Goal: Information Seeking & Learning: Check status

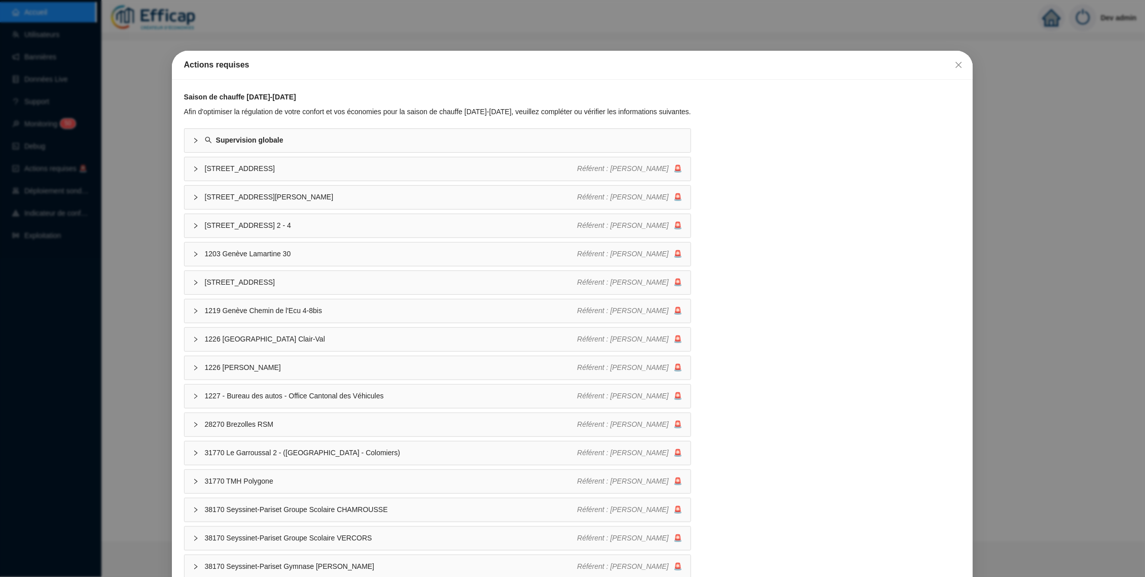
click at [119, 327] on div "Actions requises Saison de chauffe [DATE]-[DATE] Afin d'optimiser la régulation…" at bounding box center [572, 288] width 1145 height 577
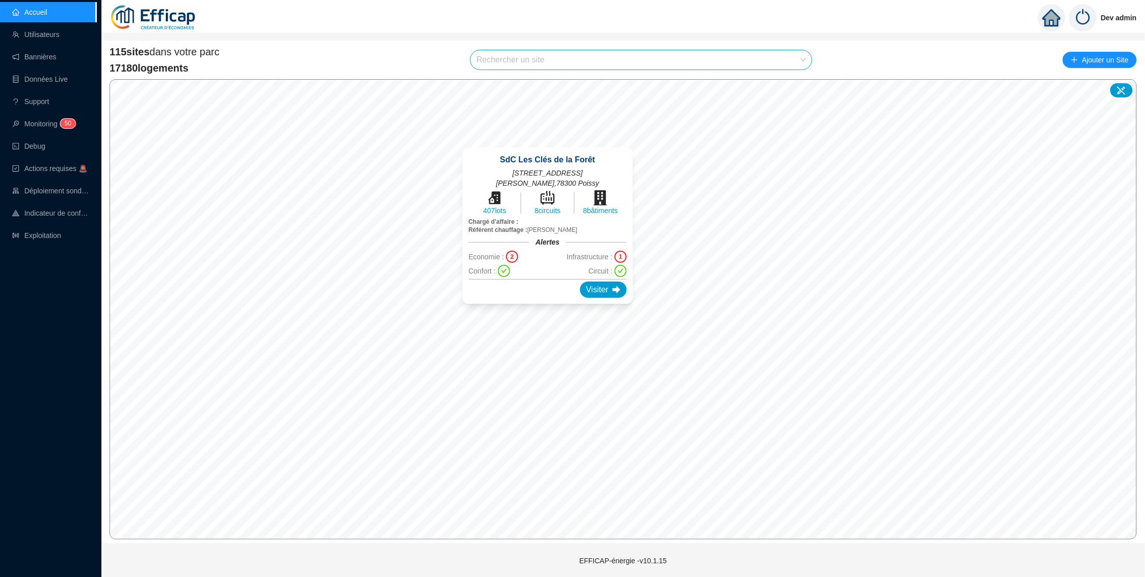
click at [709, 42] on div "115 sites dans votre parc 17180 logements Rechercher un site Ajouter un Site © …" at bounding box center [623, 292] width 1044 height 503
click at [709, 52] on input "search" at bounding box center [637, 59] width 320 height 19
type input "point"
click at [793, 83] on icon at bounding box center [793, 83] width 7 height 7
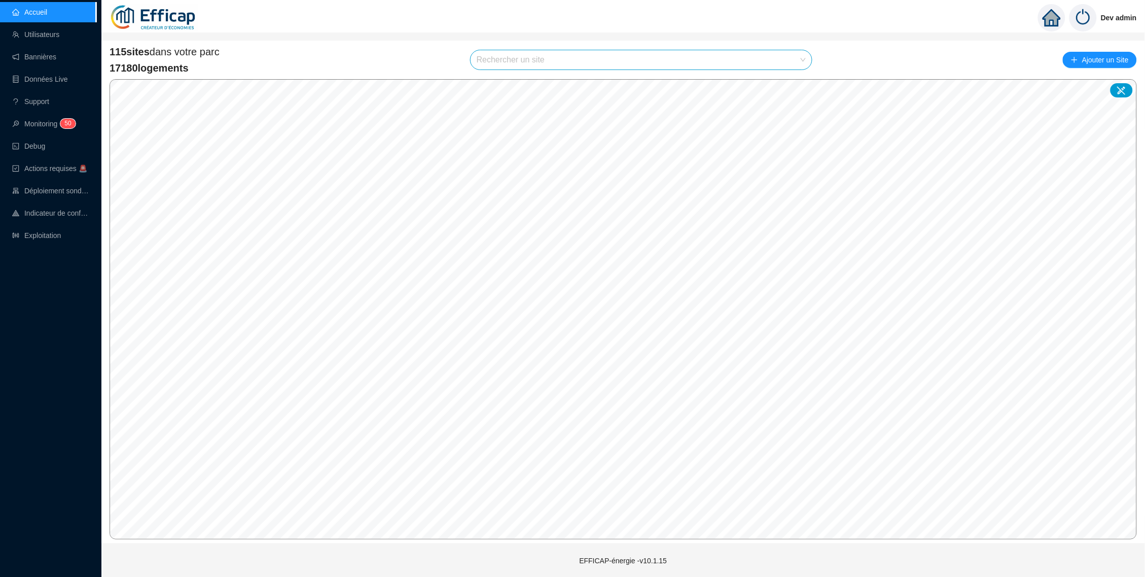
click at [616, 66] on input "search" at bounding box center [637, 59] width 320 height 19
type input "point"
click at [797, 101] on div at bounding box center [793, 104] width 23 height 15
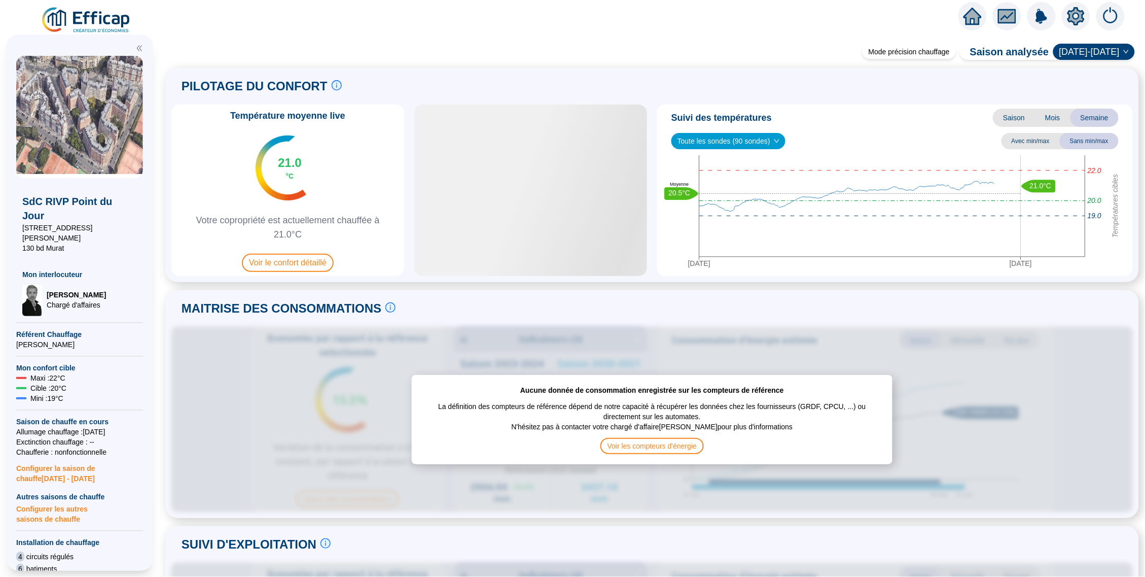
click at [1071, 18] on icon "setting" at bounding box center [1076, 16] width 18 height 18
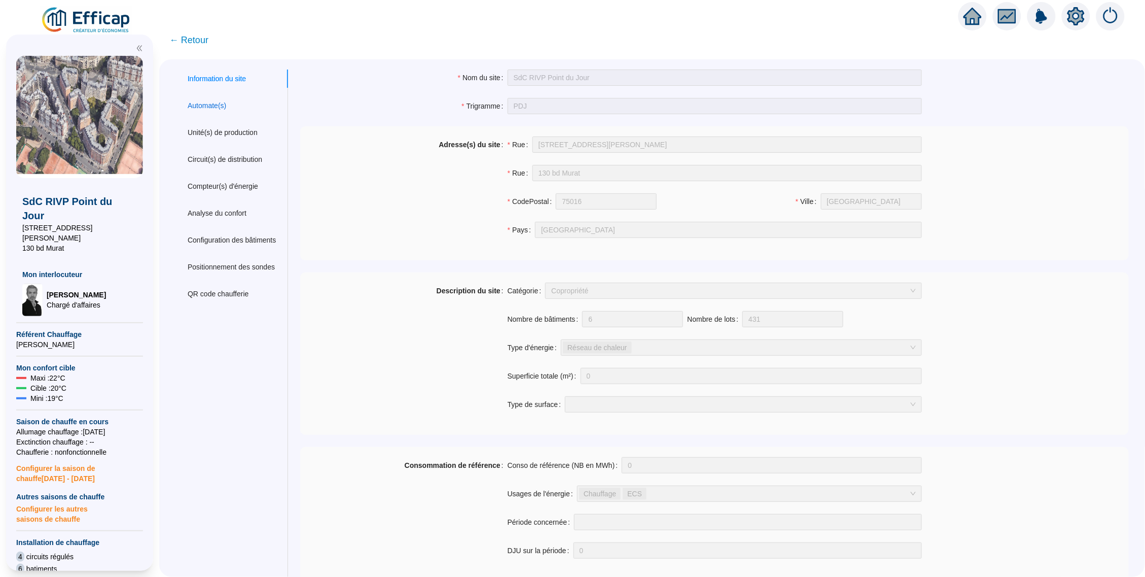
click at [226, 107] on div "Automate(s)" at bounding box center [207, 105] width 39 height 11
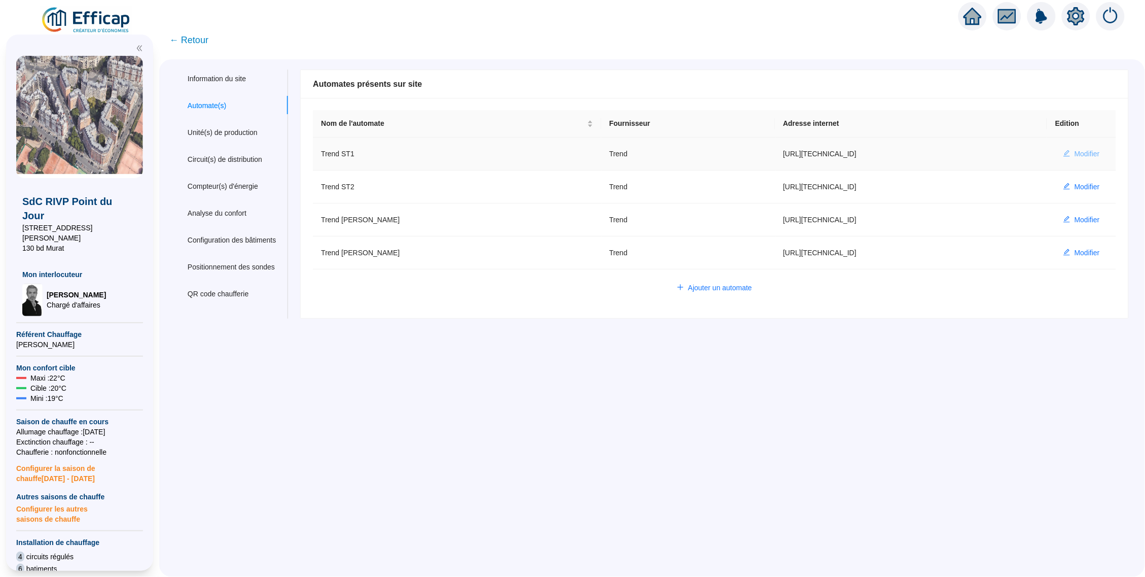
click at [1075, 155] on span "Modifier" at bounding box center [1087, 154] width 25 height 11
type input "Trend ST1"
type input "[URL][TECHNICAL_ID]"
type input "efficap-api"
type input "S1001"
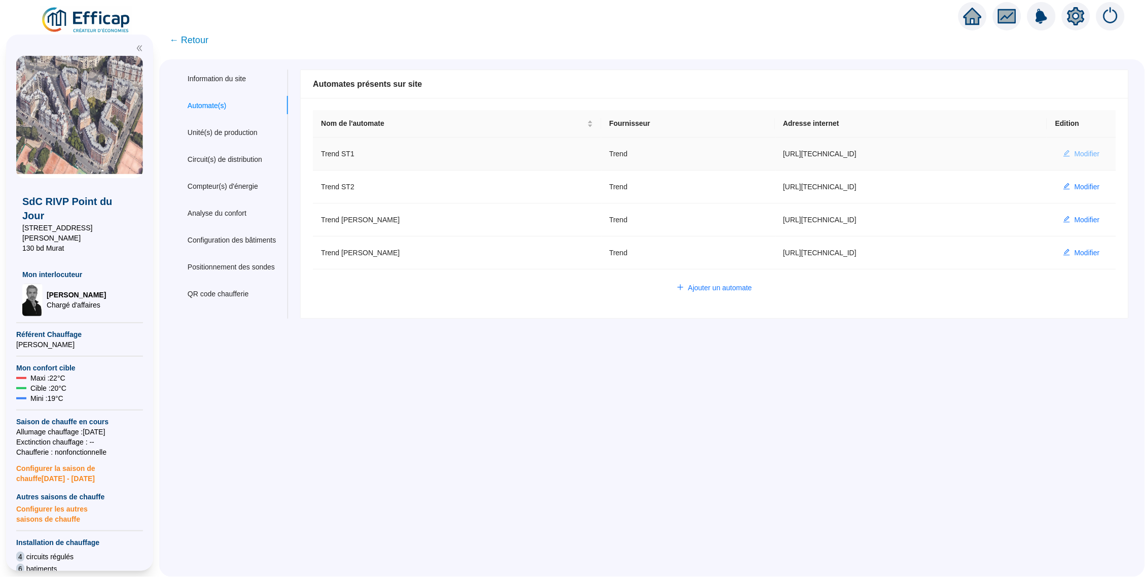
type input "K1000"
type input "I1000"
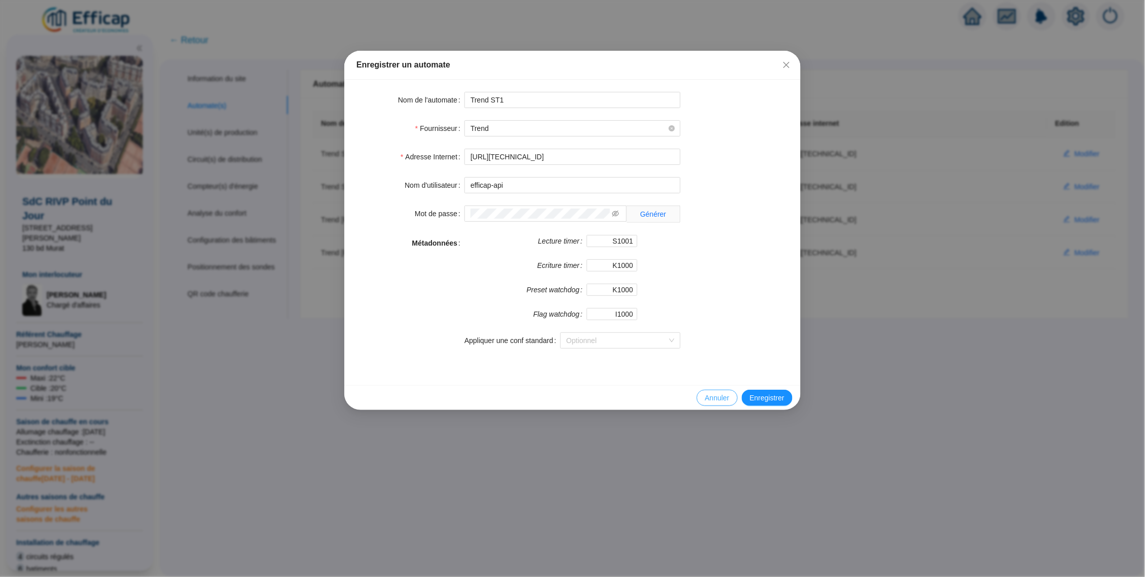
click at [710, 396] on span "Annuler" at bounding box center [717, 398] width 24 height 11
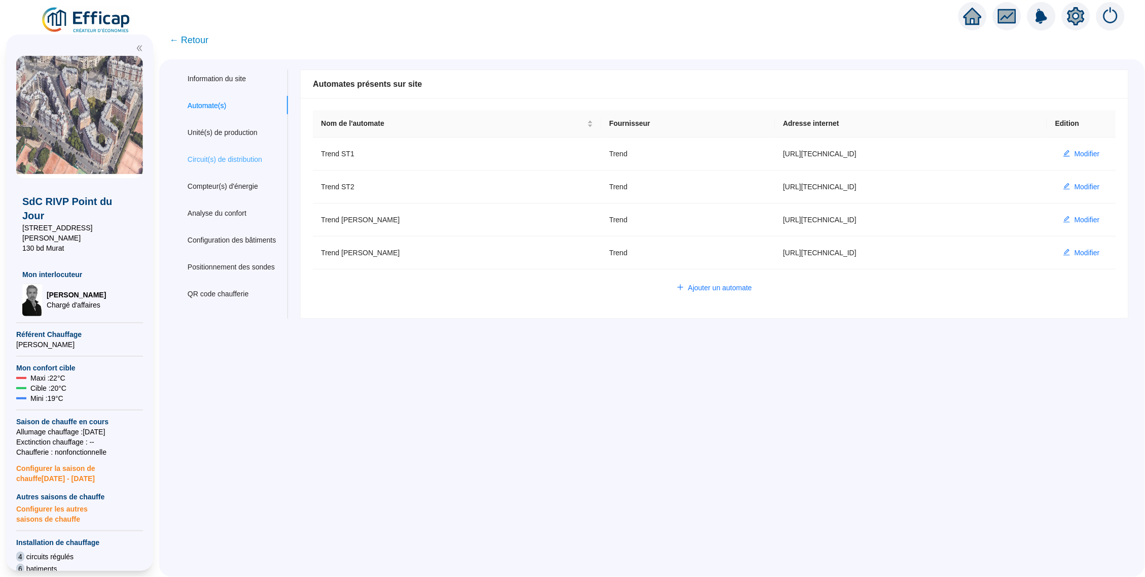
click at [253, 165] on div "Circuit(s) de distribution" at bounding box center [231, 159] width 113 height 19
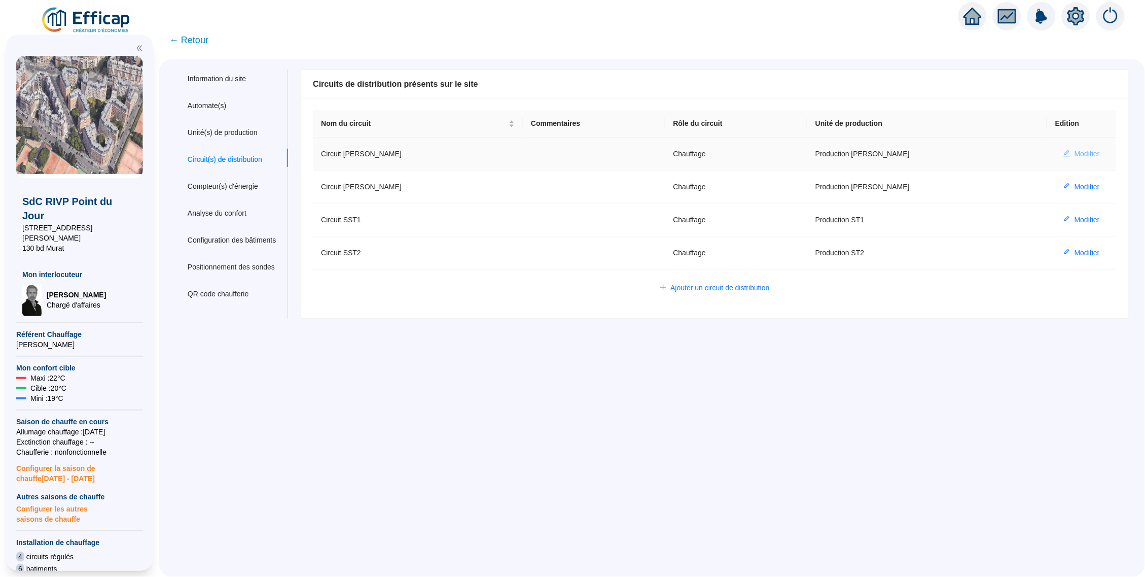
click at [1081, 155] on span "Modifier" at bounding box center [1087, 154] width 25 height 11
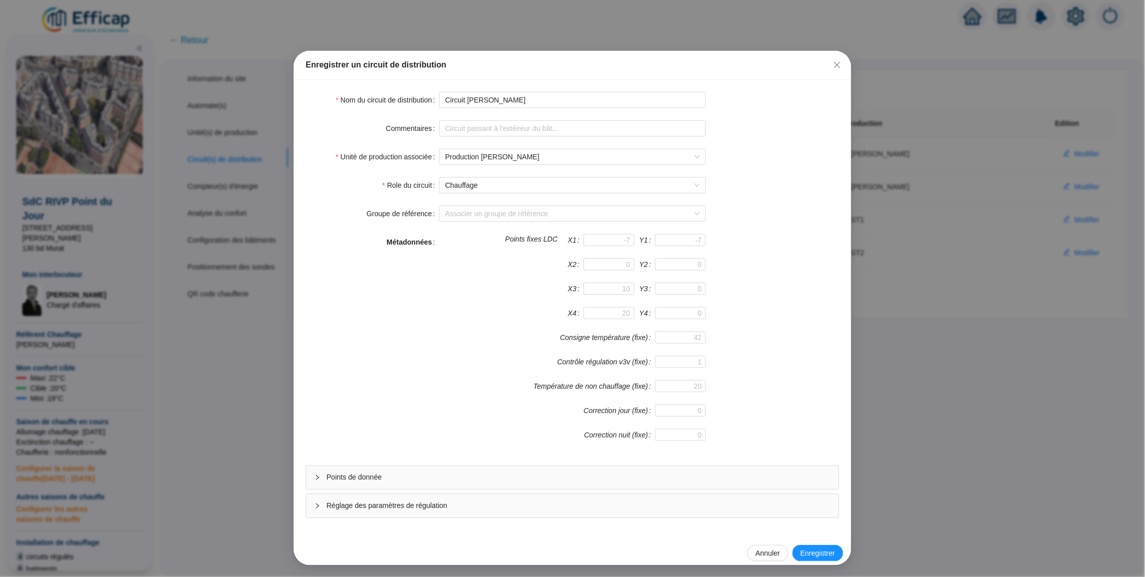
click at [451, 478] on span "Points de donnée" at bounding box center [579, 477] width 504 height 11
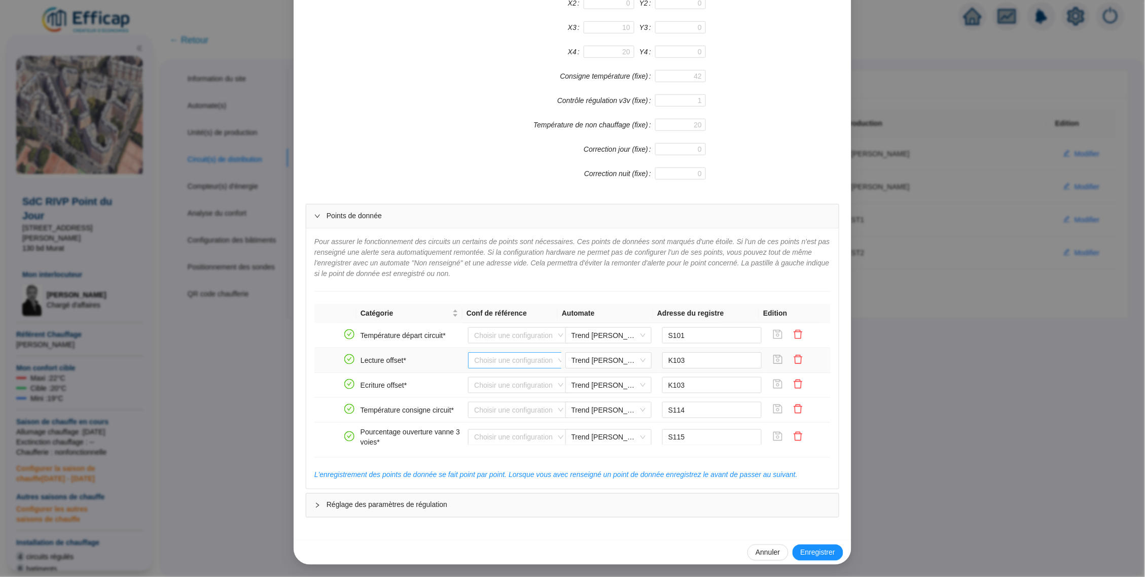
scroll to position [260, 0]
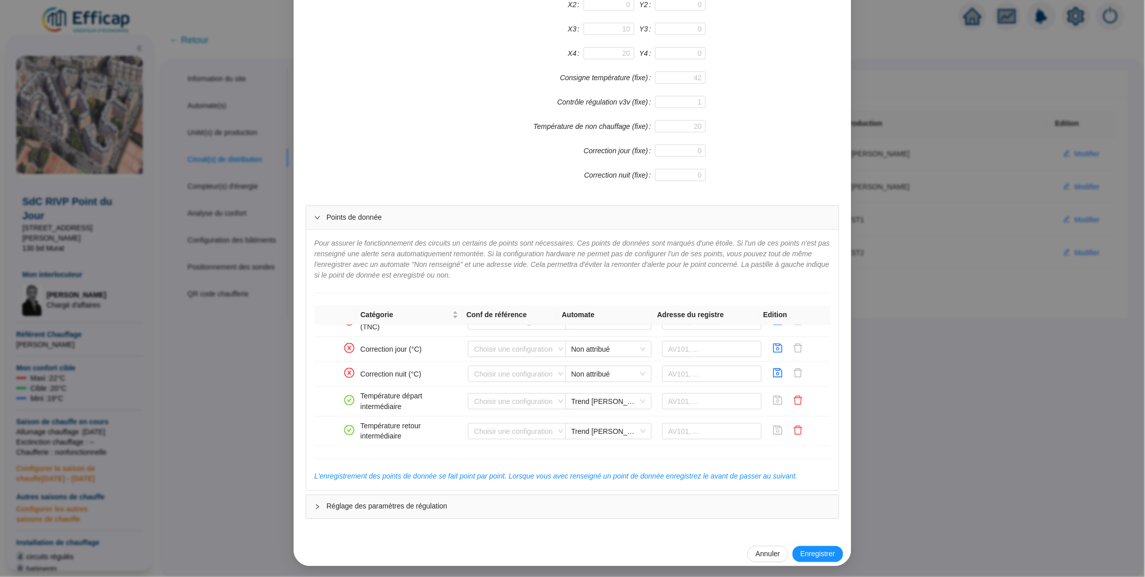
click at [944, 298] on div "Enregistrer un circuit de distribution Nom du circuit de distribution Circuit […" at bounding box center [572, 288] width 1145 height 577
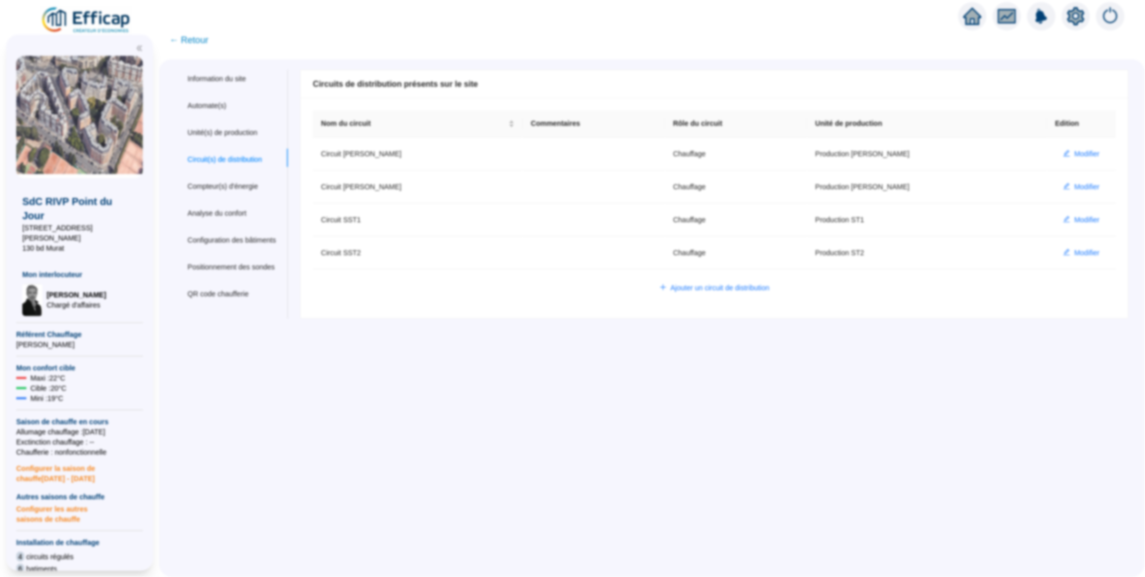
scroll to position [250, 0]
click at [1077, 190] on span "Modifier" at bounding box center [1087, 187] width 25 height 11
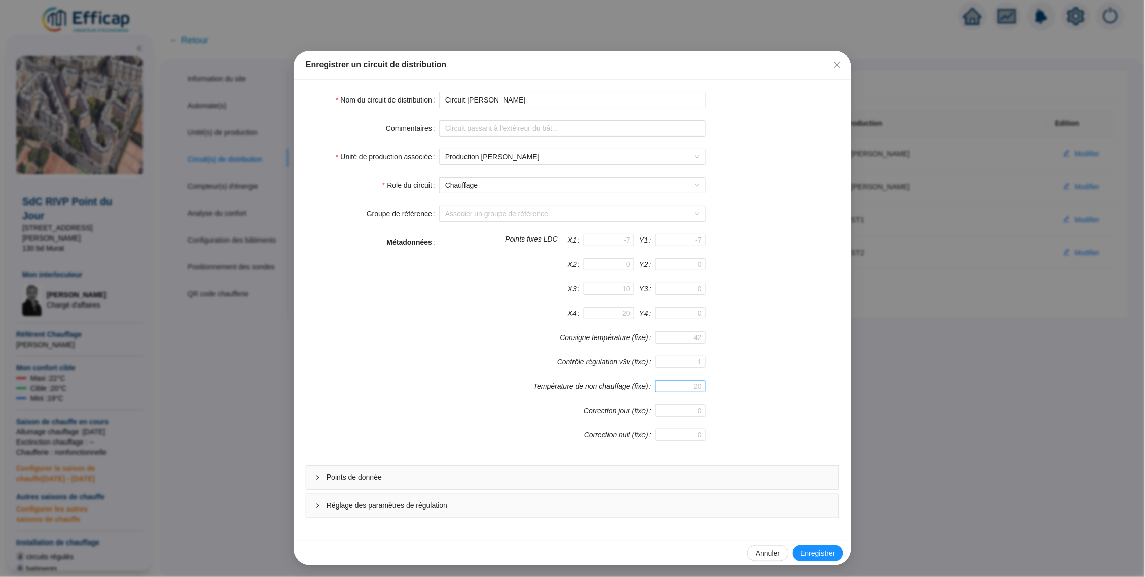
scroll to position [2, 0]
click at [621, 474] on span "Points de donnée" at bounding box center [579, 476] width 504 height 11
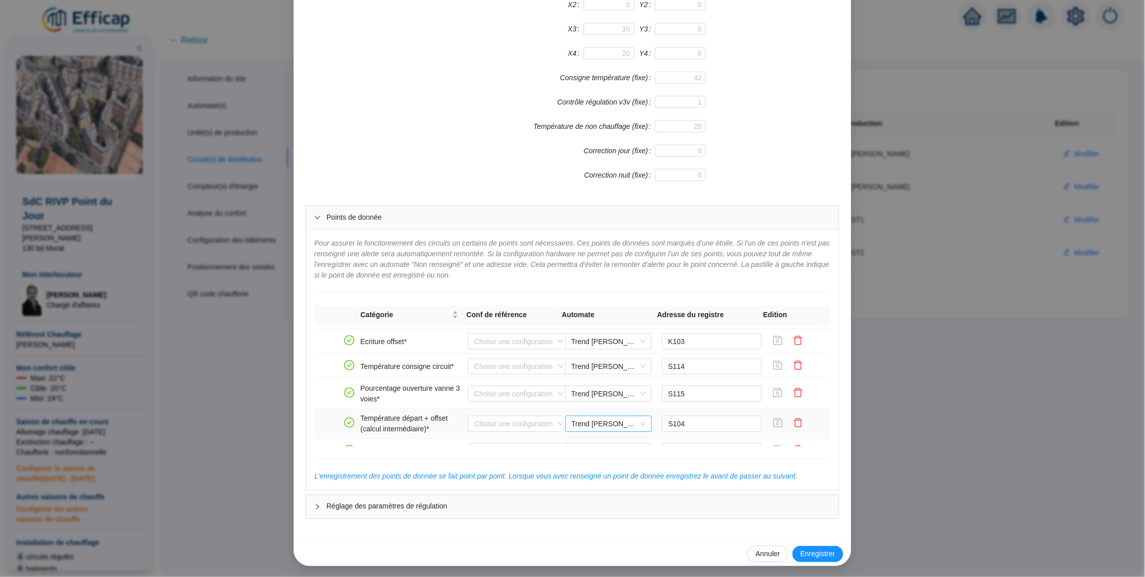
scroll to position [26, 0]
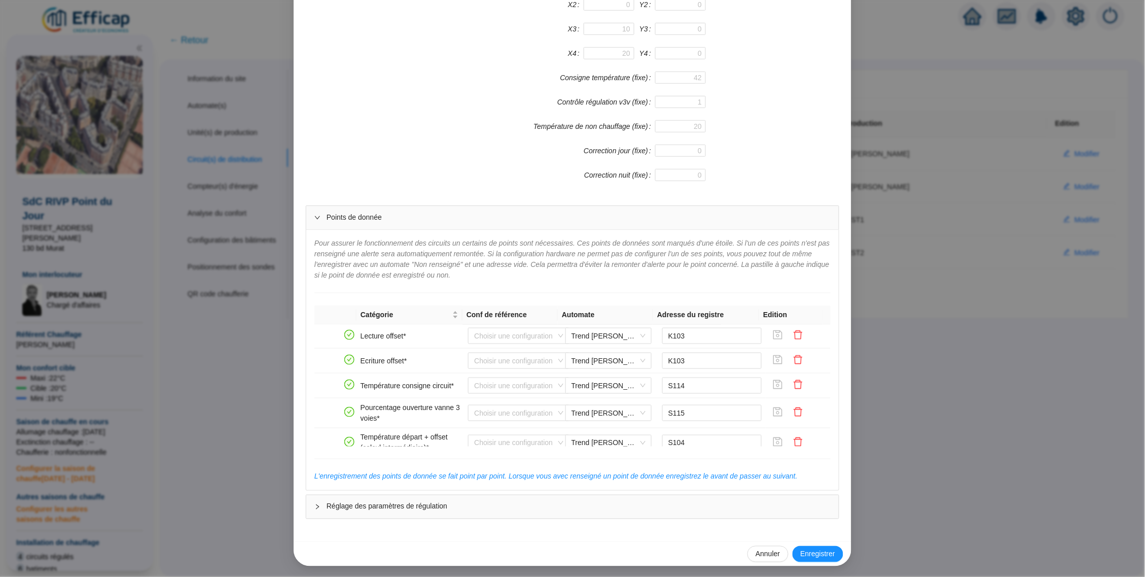
click at [1077, 211] on div "Enregistrer un circuit de distribution Nom du circuit de distribution Circuit […" at bounding box center [572, 288] width 1145 height 577
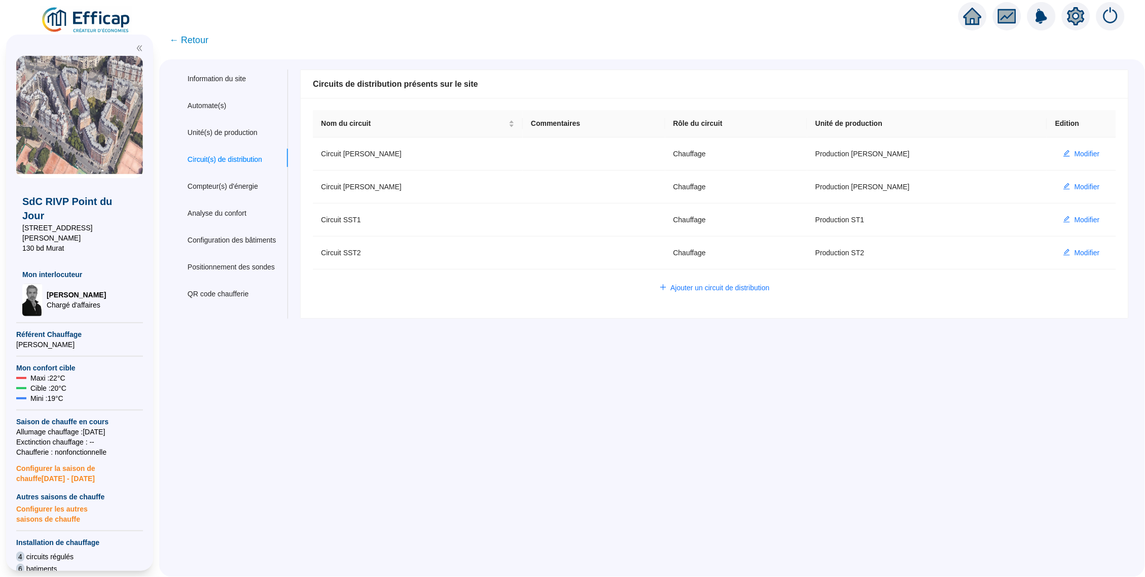
click at [1088, 223] on span "Modifier" at bounding box center [1087, 220] width 25 height 11
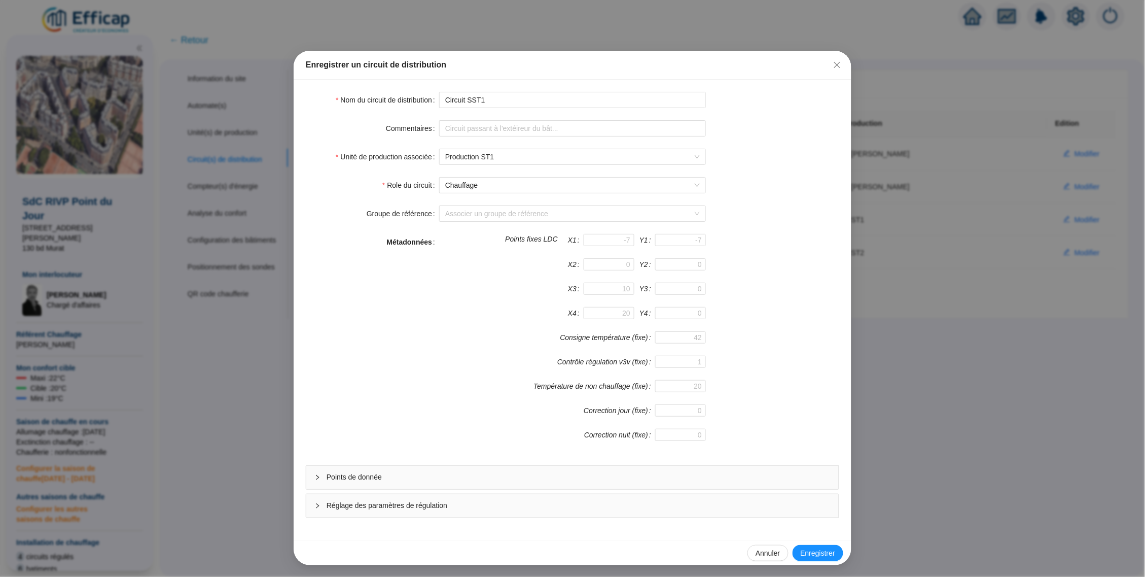
click at [619, 475] on span "Points de donnée" at bounding box center [579, 477] width 504 height 11
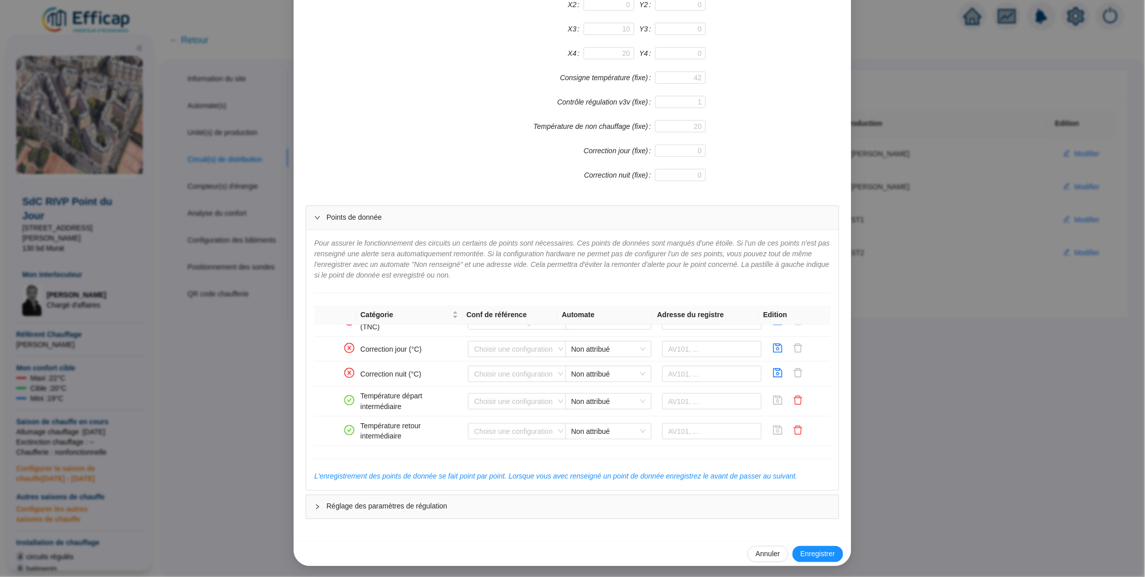
scroll to position [682, 0]
click at [887, 292] on div "Enregistrer un circuit de distribution Nom du circuit de distribution Circuit S…" at bounding box center [572, 288] width 1145 height 577
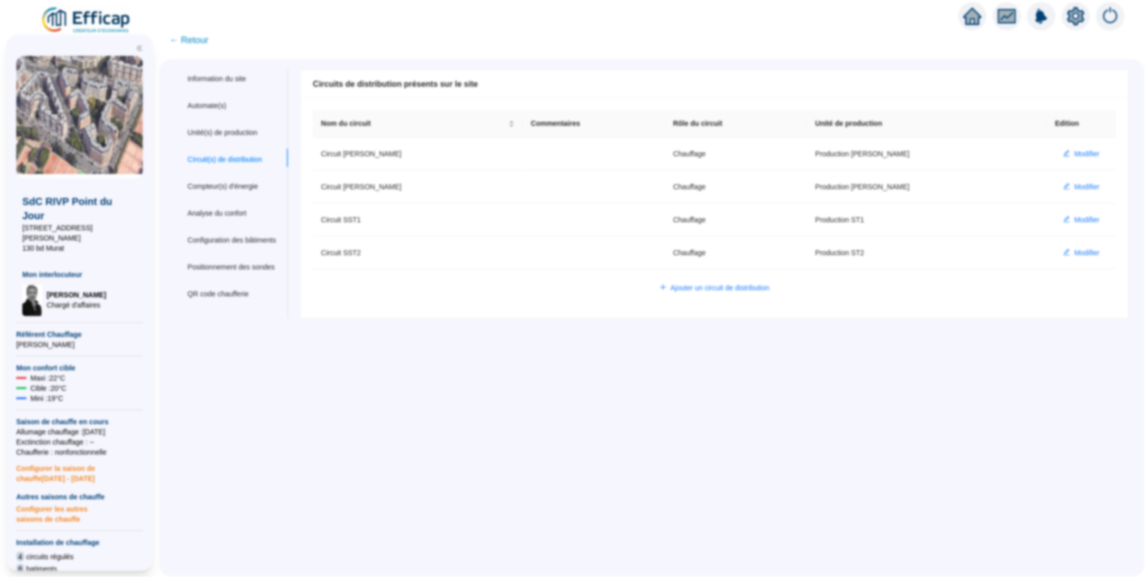
scroll to position [251, 0]
click at [1063, 246] on button "Modifier" at bounding box center [1081, 252] width 53 height 16
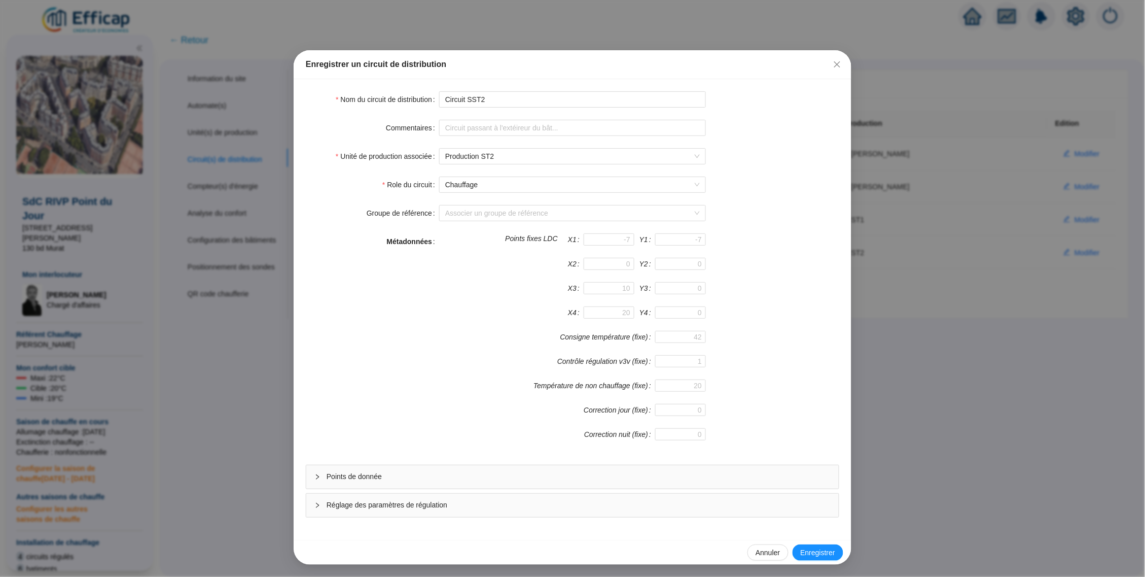
scroll to position [2, 0]
click at [638, 486] on div "Points de donnée" at bounding box center [572, 476] width 533 height 23
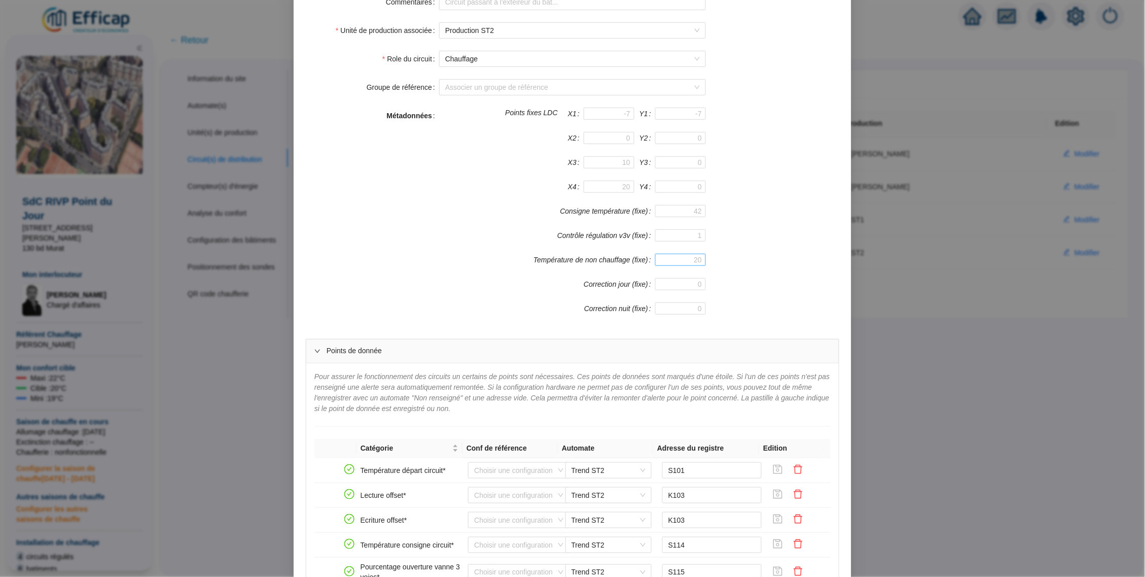
scroll to position [228, 0]
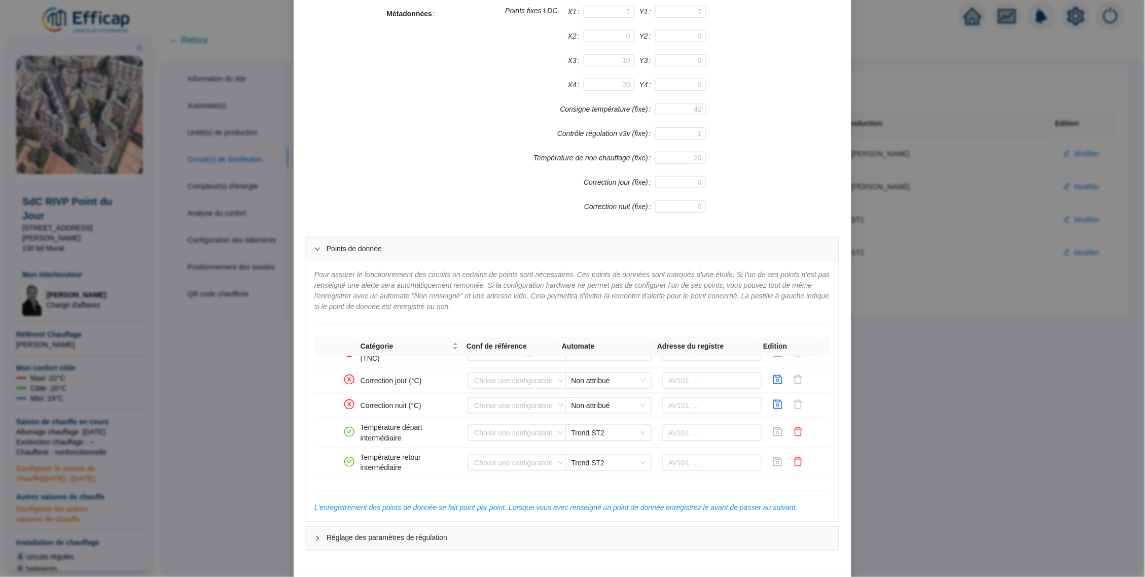
click at [905, 413] on div "Enregistrer un circuit de distribution Nom du circuit de distribution Circuit S…" at bounding box center [572, 288] width 1145 height 577
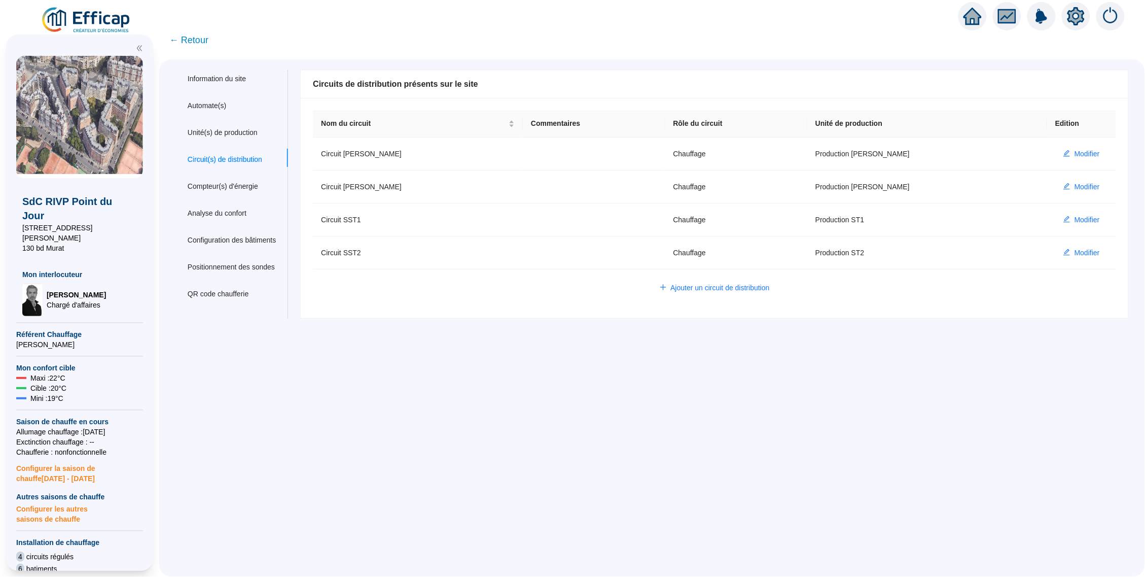
click at [208, 41] on span "← Retour" at bounding box center [188, 40] width 39 height 14
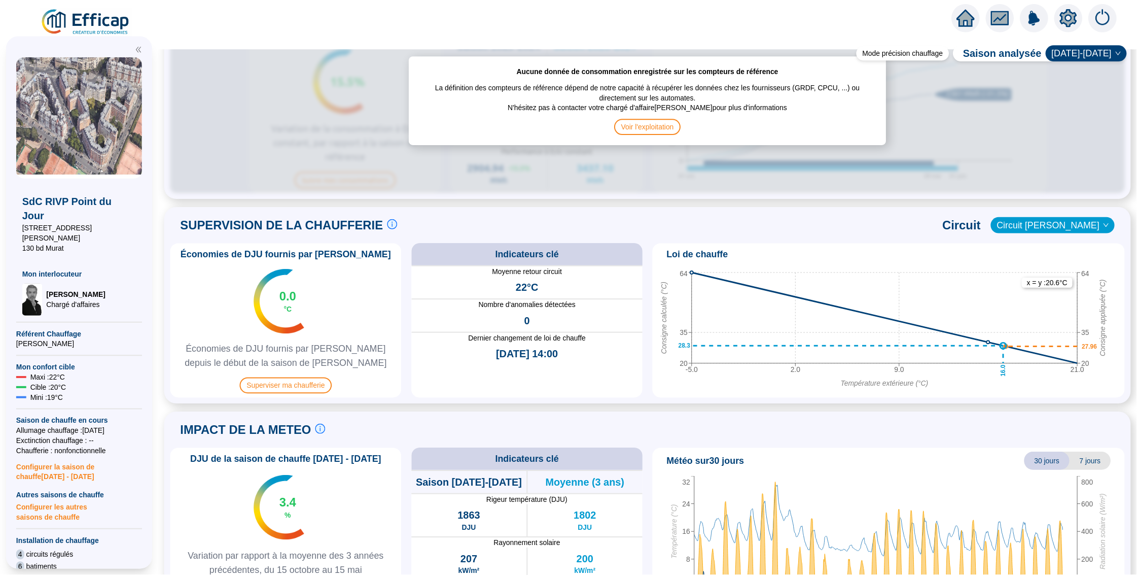
scroll to position [597, 0]
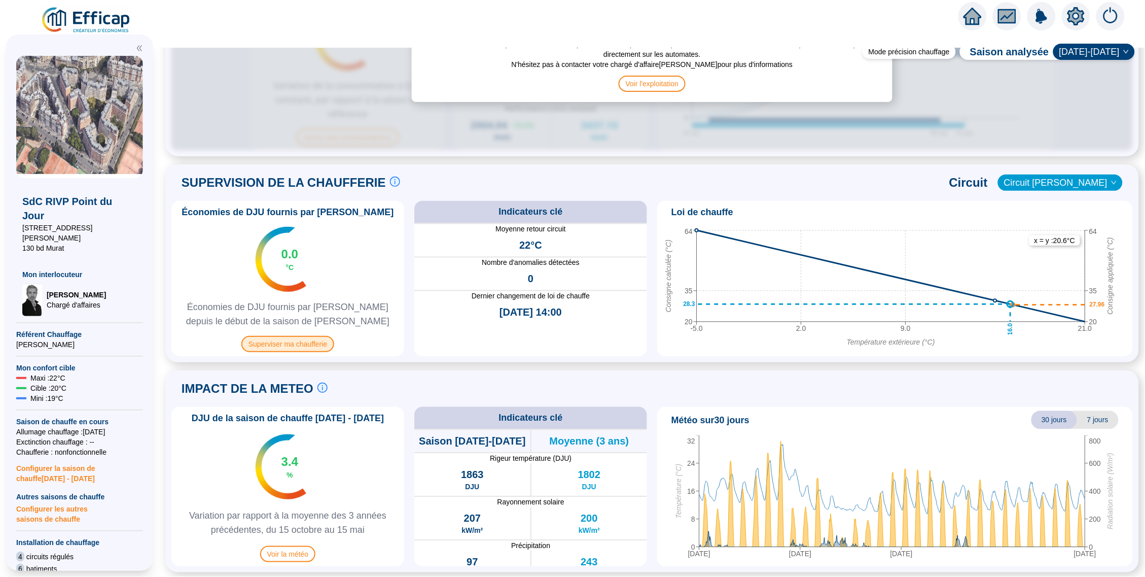
click at [275, 339] on span "Superviser ma chaufferie" at bounding box center [287, 344] width 93 height 16
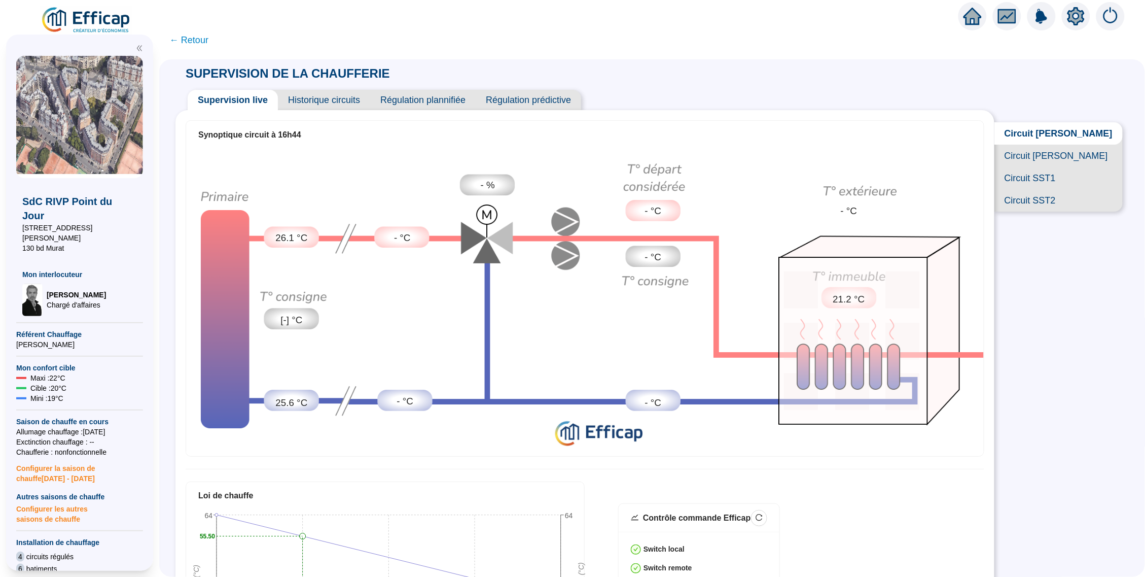
click at [333, 109] on span "Historique circuits" at bounding box center [324, 100] width 92 height 20
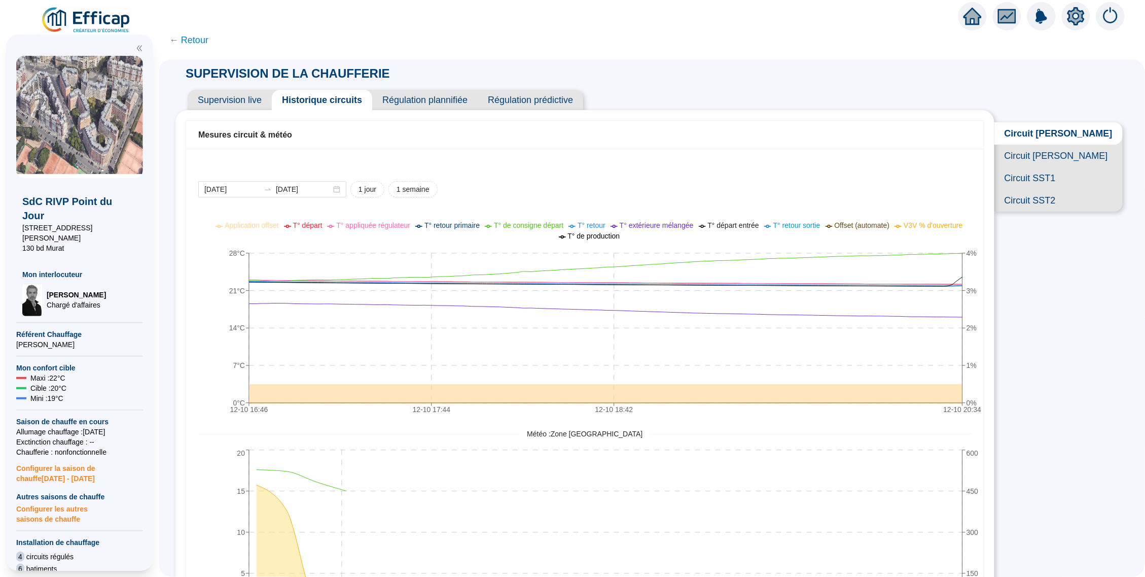
click at [99, 23] on img at bounding box center [87, 20] width 92 height 28
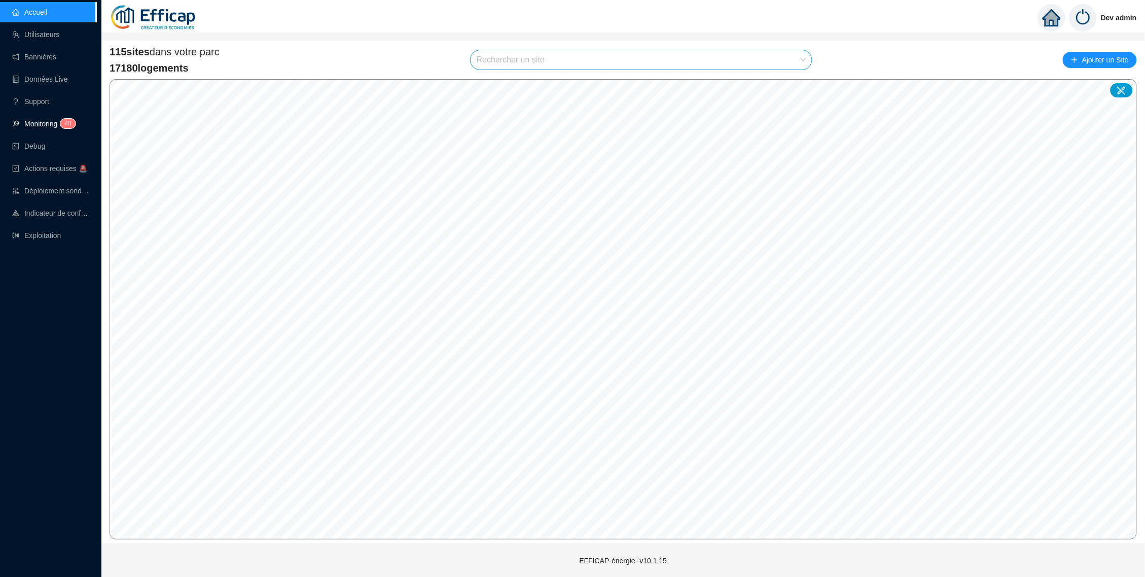
click at [39, 120] on link "Monitoring 4 8" at bounding box center [42, 124] width 60 height 8
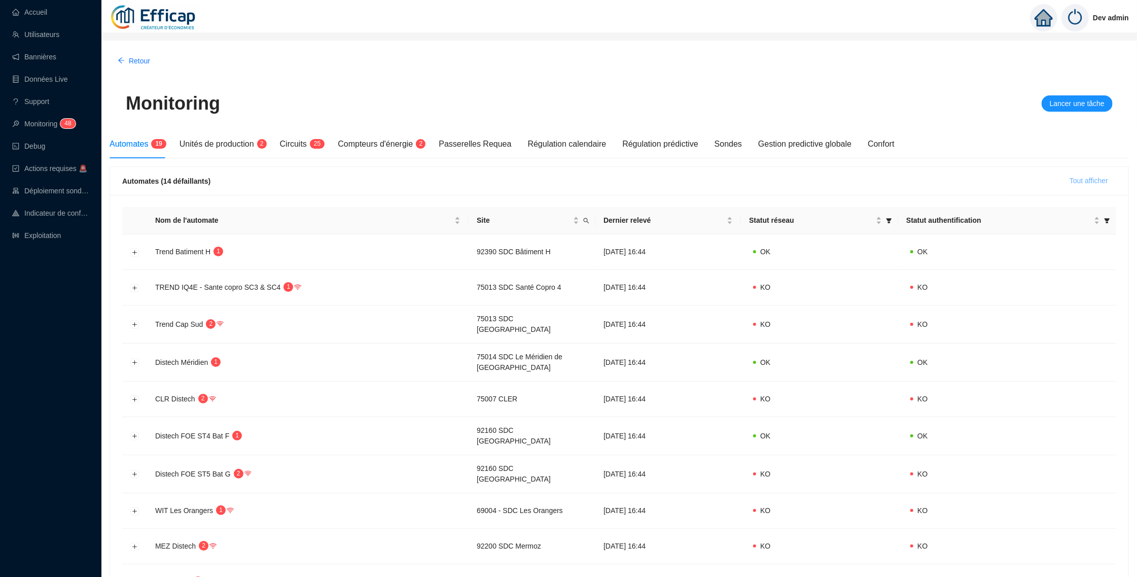
click at [1093, 185] on span "Tout afficher" at bounding box center [1089, 180] width 39 height 11
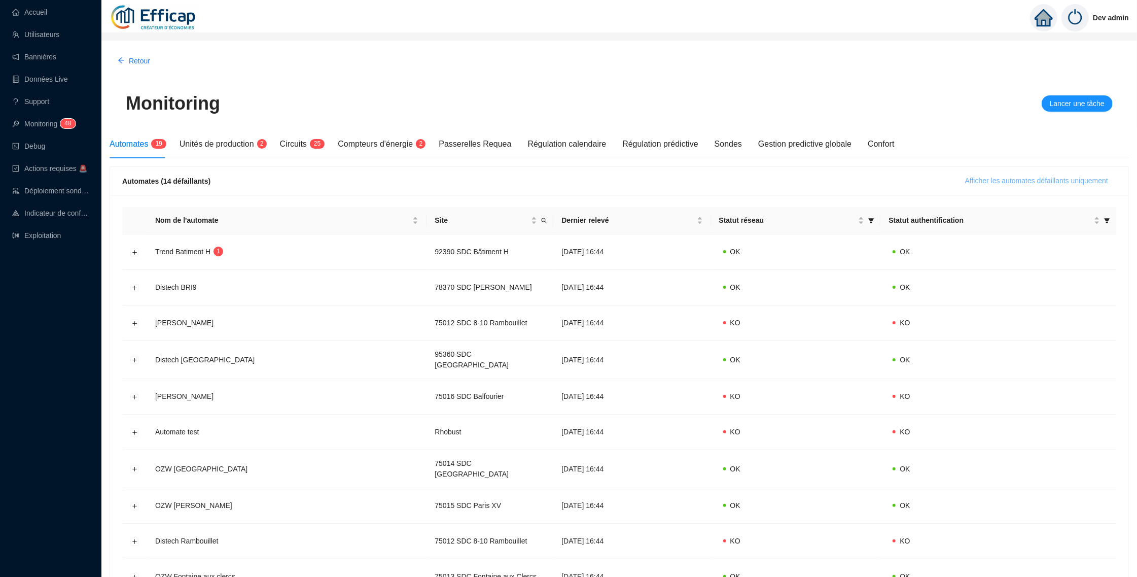
click at [1089, 187] on button "Afficher les automates défaillants uniquement" at bounding box center [1036, 181] width 159 height 16
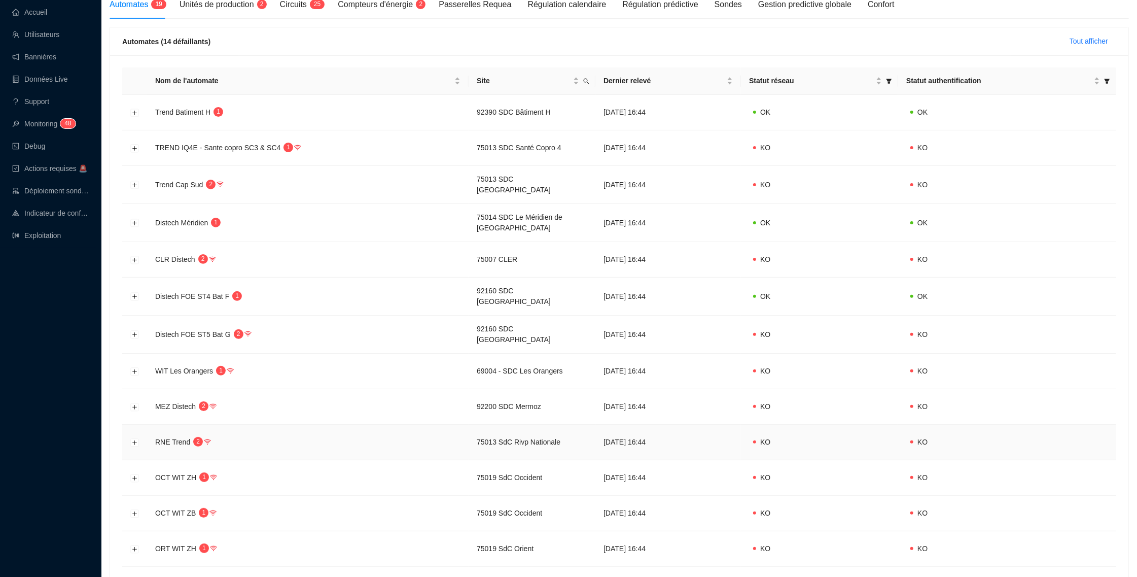
scroll to position [65, 0]
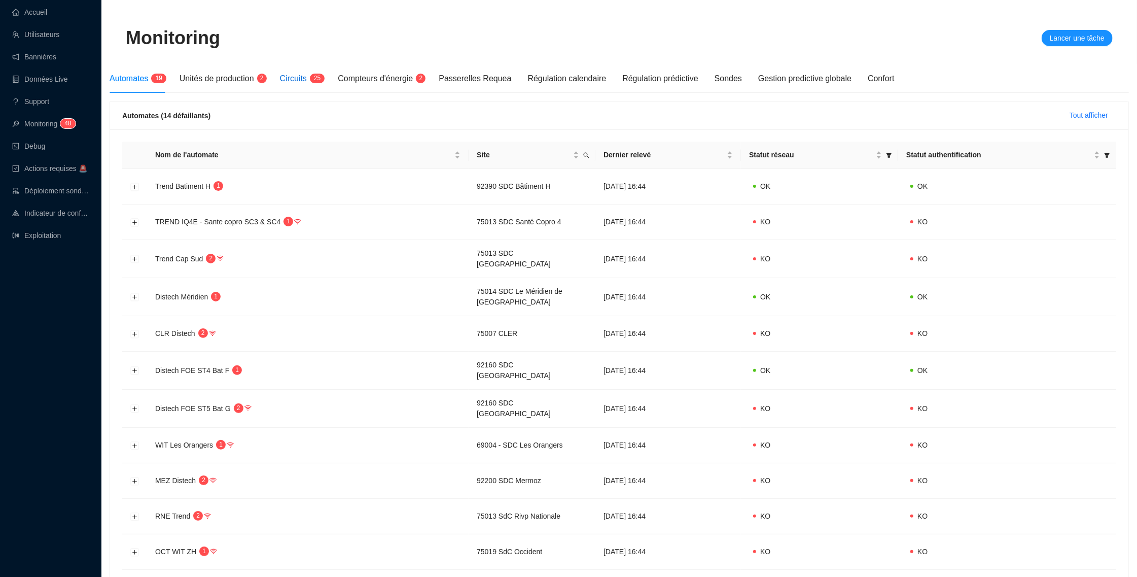
click at [300, 79] on span "Circuits" at bounding box center [293, 78] width 27 height 9
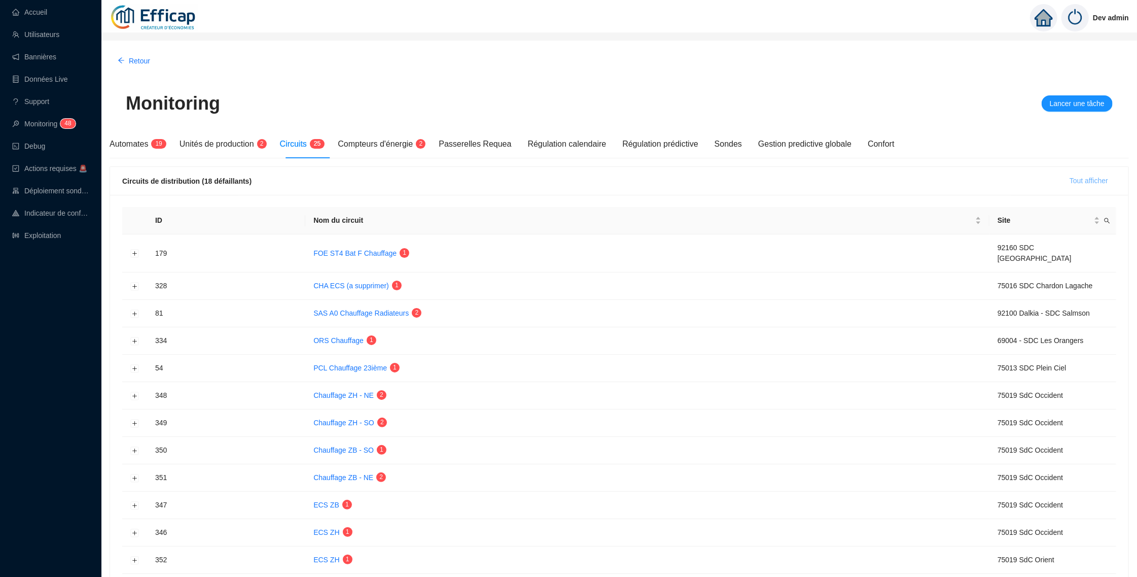
click at [1073, 178] on span "Tout afficher" at bounding box center [1089, 180] width 39 height 11
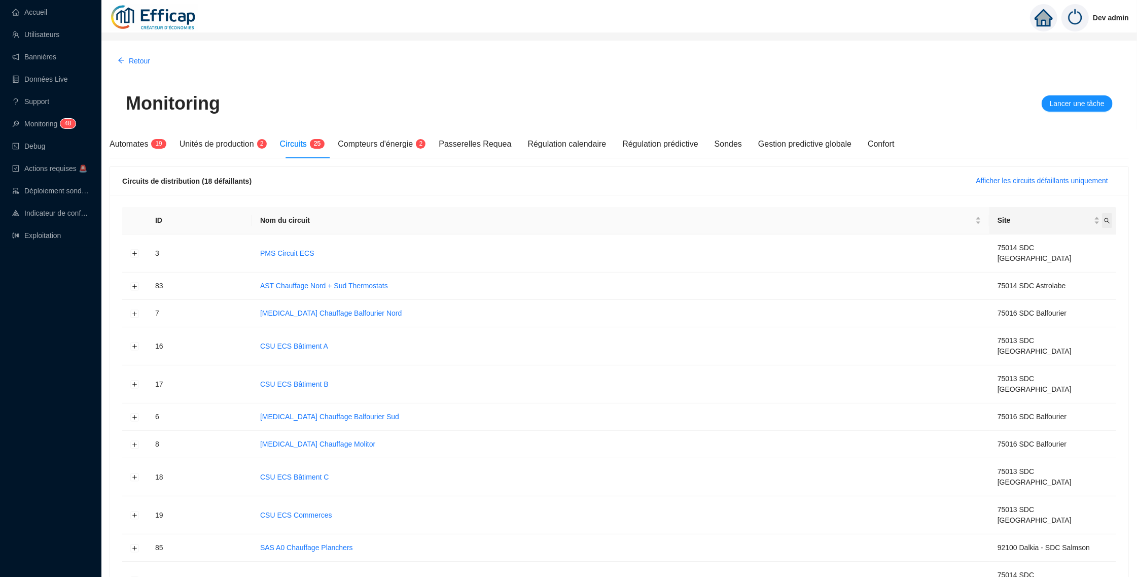
click at [1105, 218] on icon "search" at bounding box center [1107, 221] width 6 height 6
type input "point"
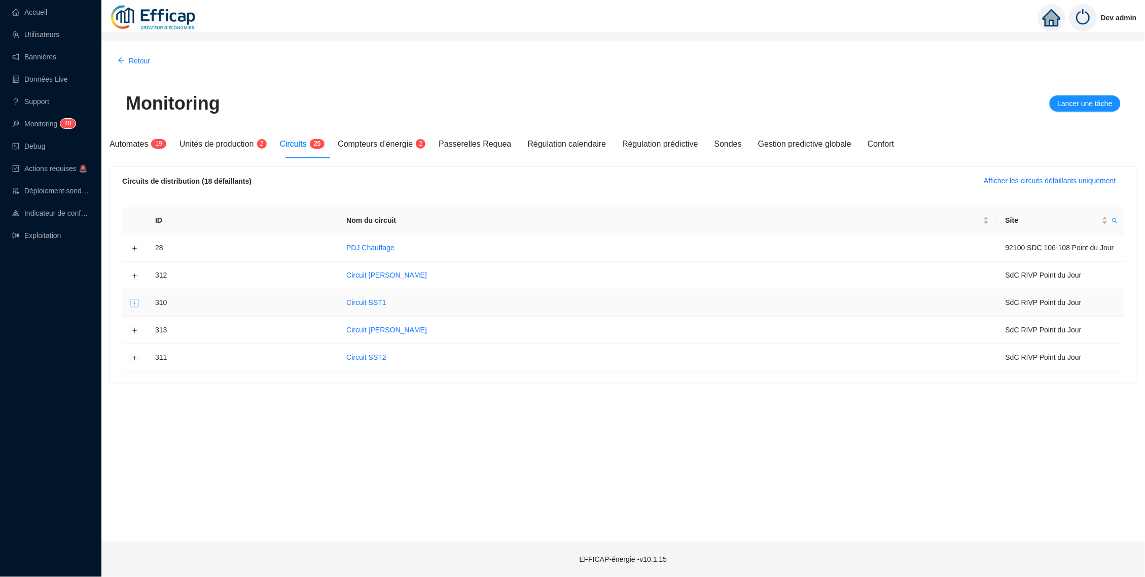
click at [134, 307] on button "Développer la ligne" at bounding box center [135, 303] width 8 height 8
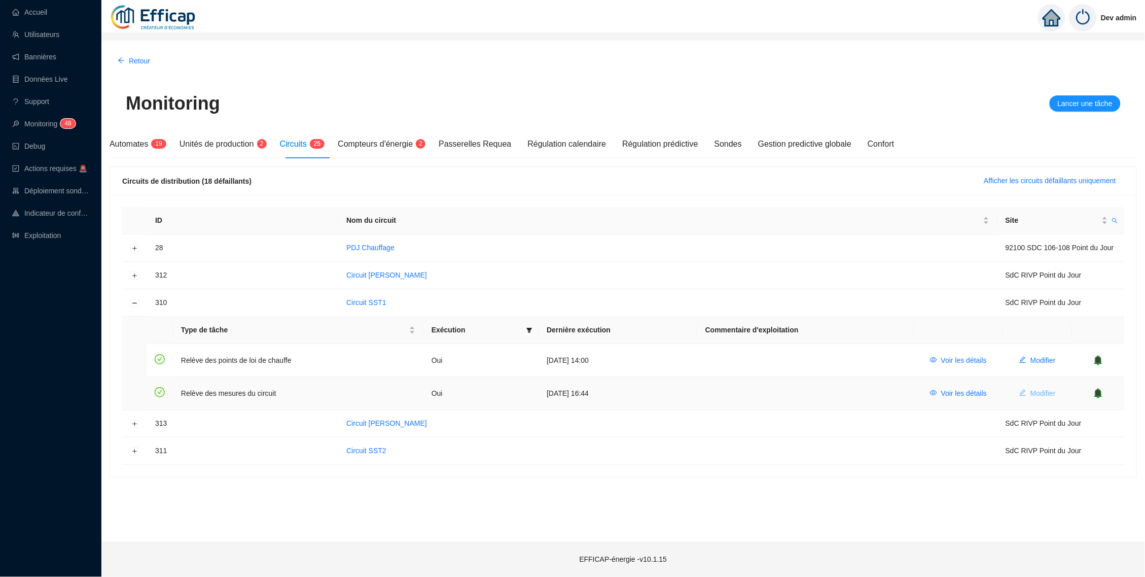
click at [1037, 399] on span "Modifier" at bounding box center [1043, 393] width 25 height 11
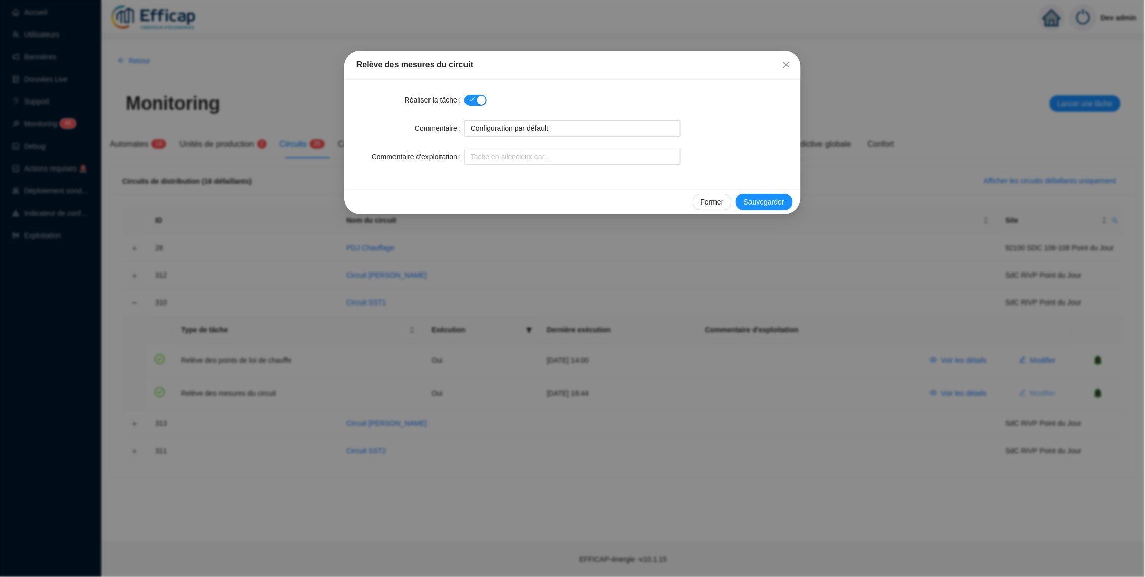
click at [1037, 401] on div "Relève des mesures du circuit Réaliser la tâche Commentaire Configuration par d…" at bounding box center [572, 288] width 1145 height 577
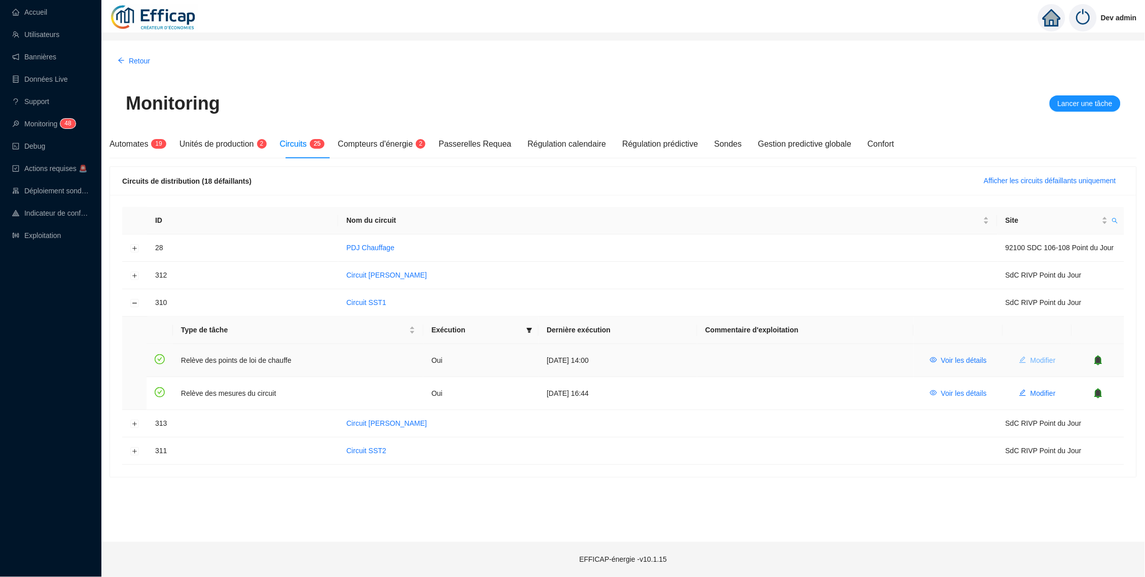
click at [1029, 368] on button "Modifier" at bounding box center [1037, 360] width 53 height 16
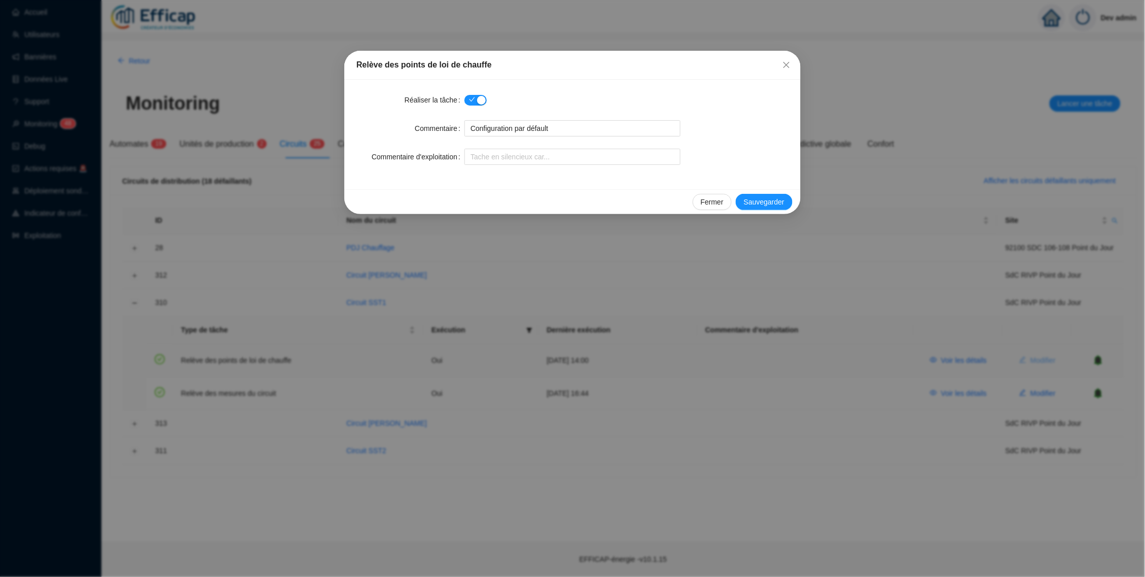
click at [1029, 370] on div "Relève des points de loi de chauffe Réaliser la tâche Commentaire Configuration…" at bounding box center [572, 288] width 1145 height 577
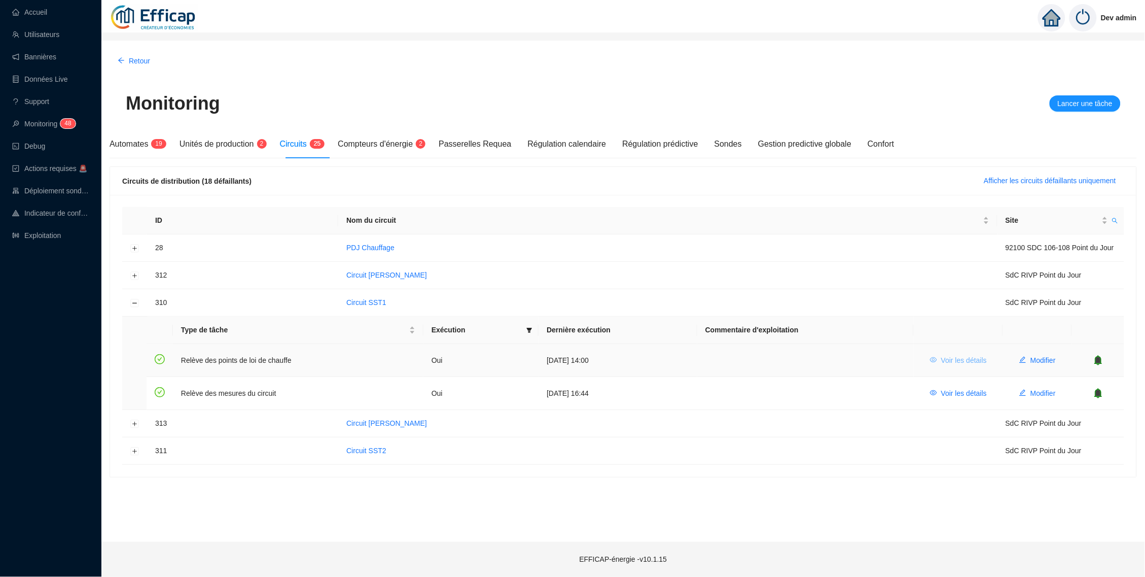
click at [965, 366] on span "Voir les détails" at bounding box center [964, 360] width 46 height 11
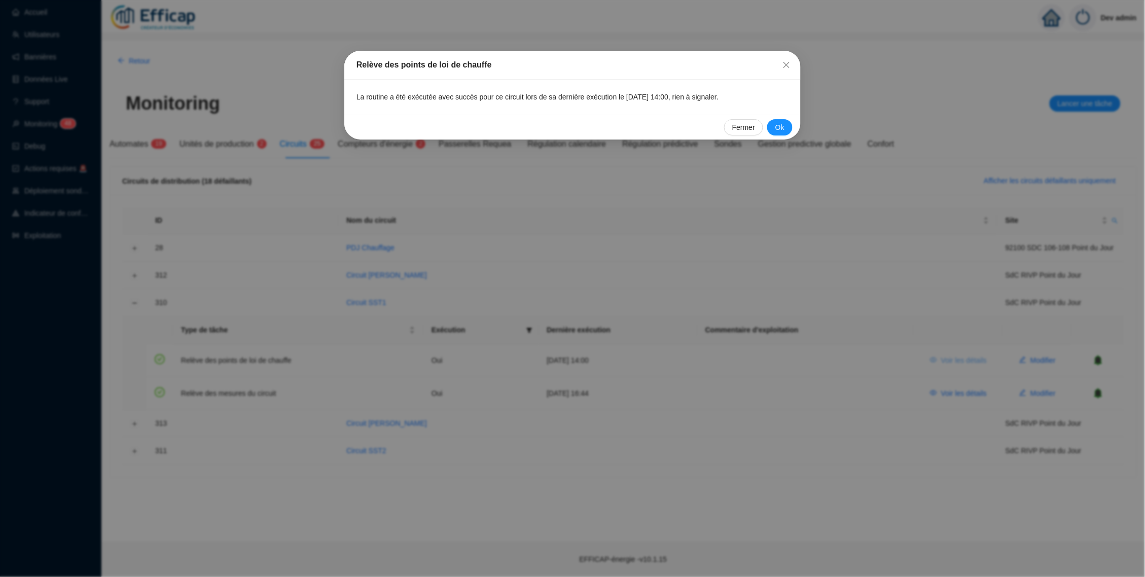
click at [965, 372] on div "Relève des points de loi de chauffe La routine a été exécutée avec succès pour …" at bounding box center [572, 288] width 1145 height 577
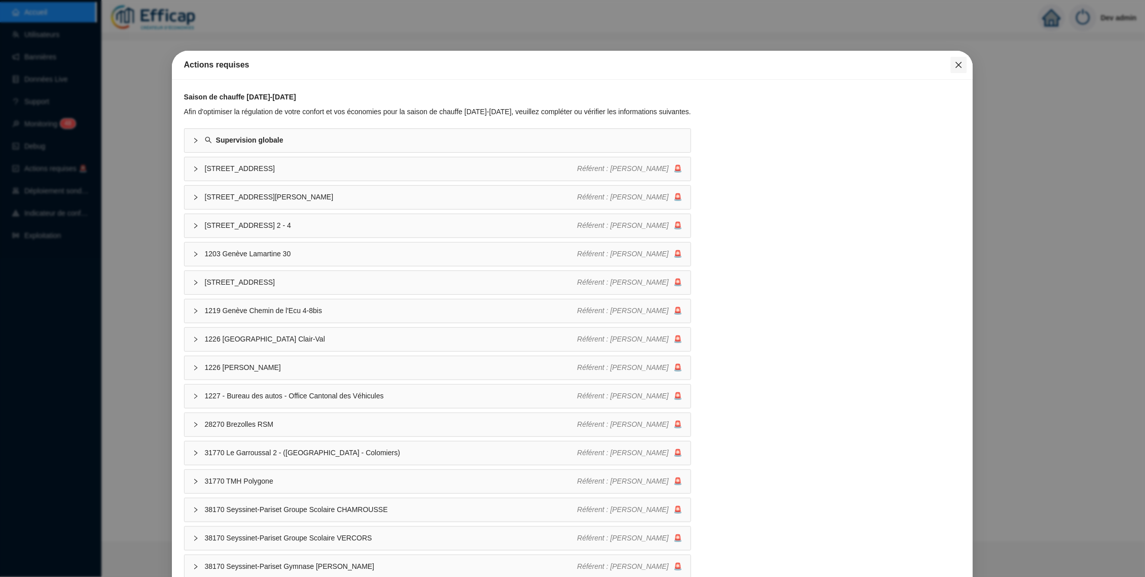
click at [955, 62] on icon "close" at bounding box center [959, 65] width 8 height 8
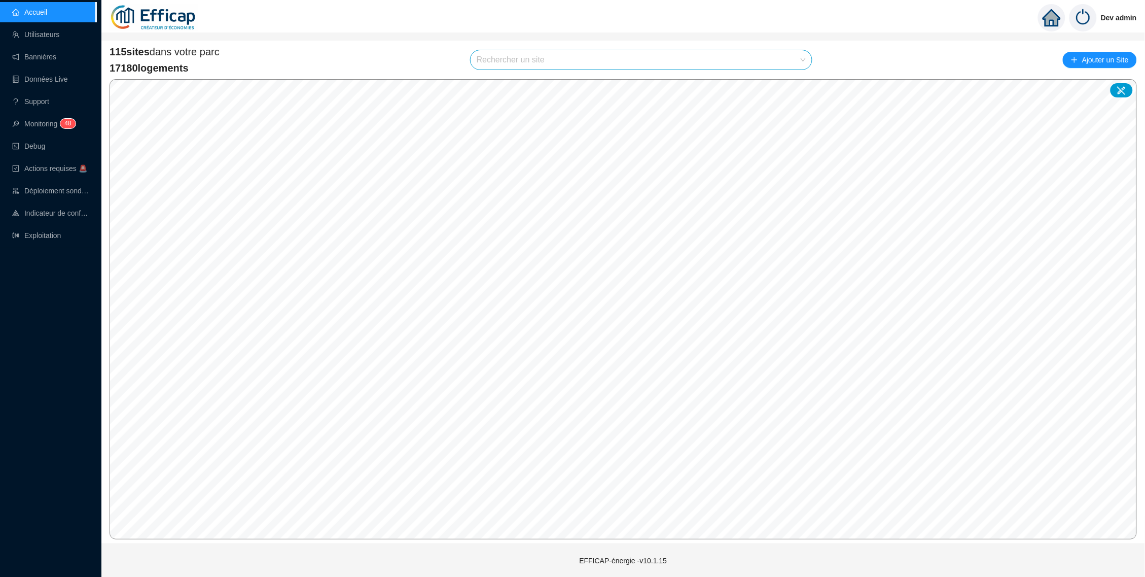
click at [752, 59] on input "search" at bounding box center [637, 59] width 320 height 19
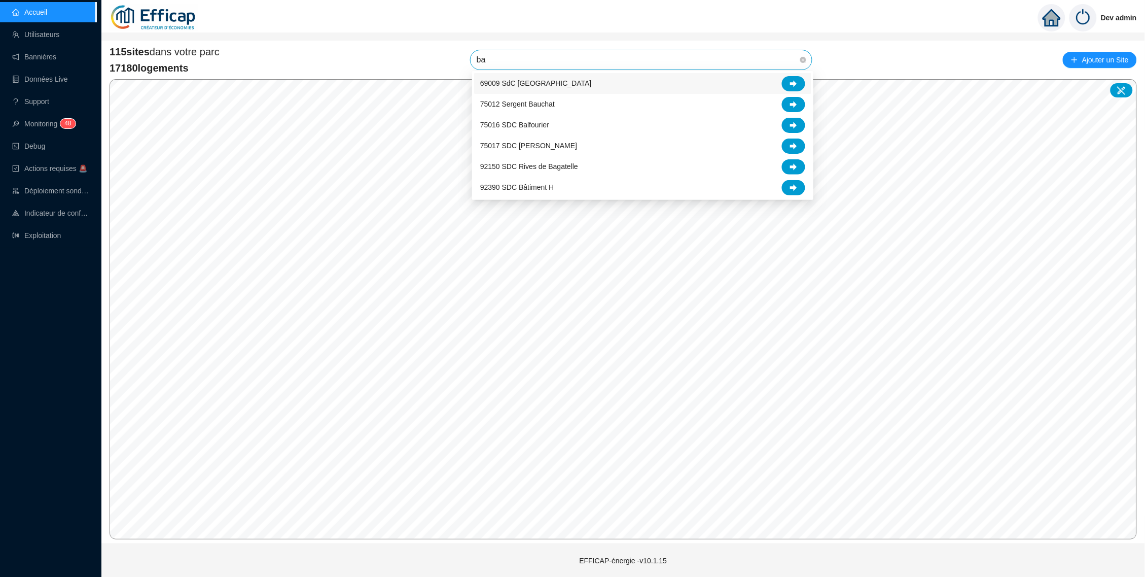
type input "b"
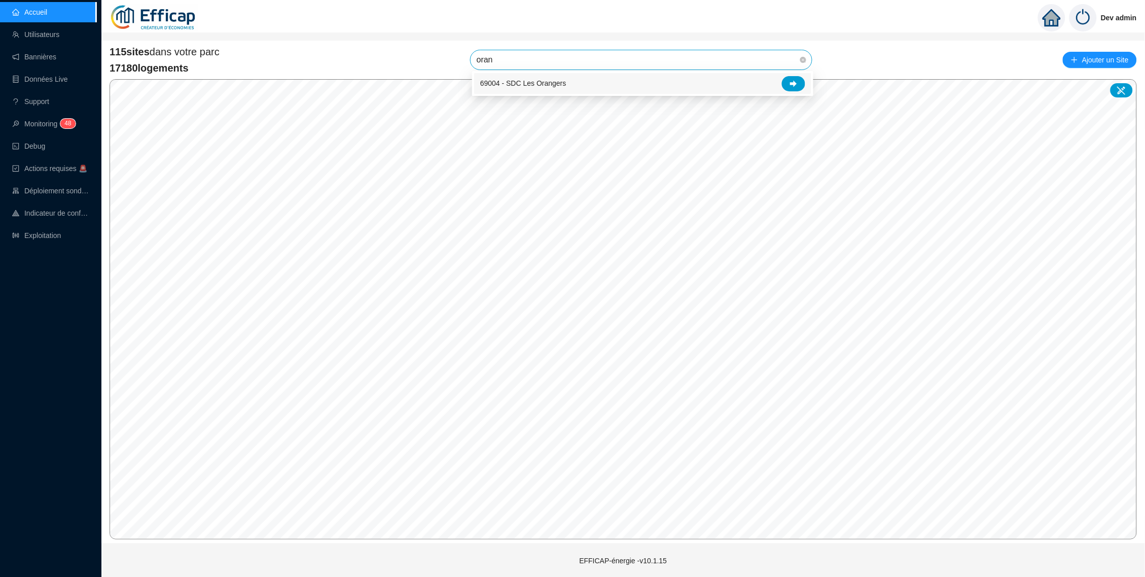
type input "orang"
click at [792, 83] on icon at bounding box center [793, 83] width 7 height 7
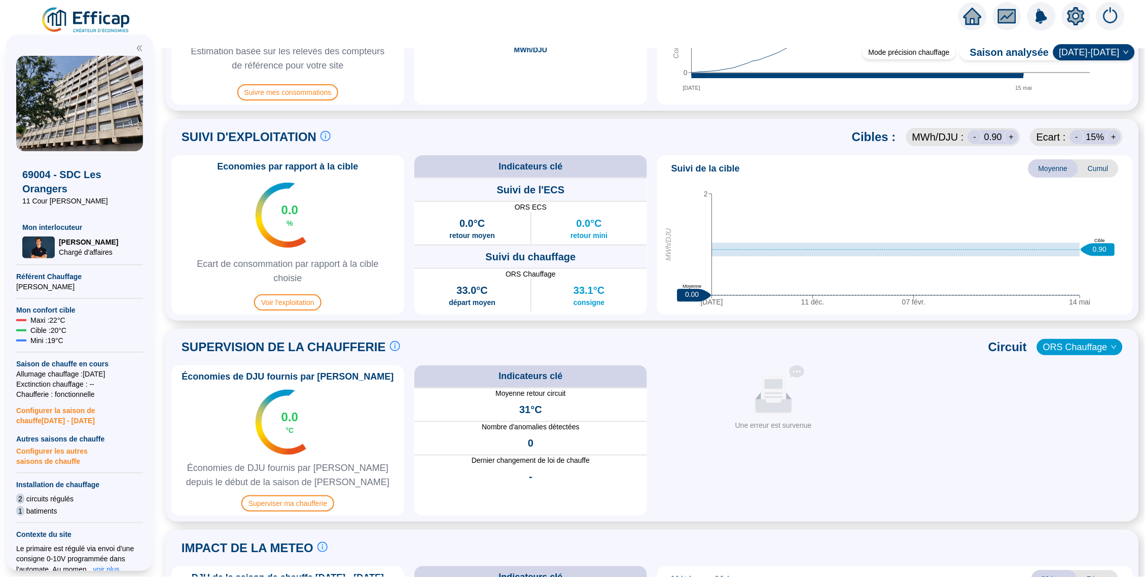
scroll to position [516, 0]
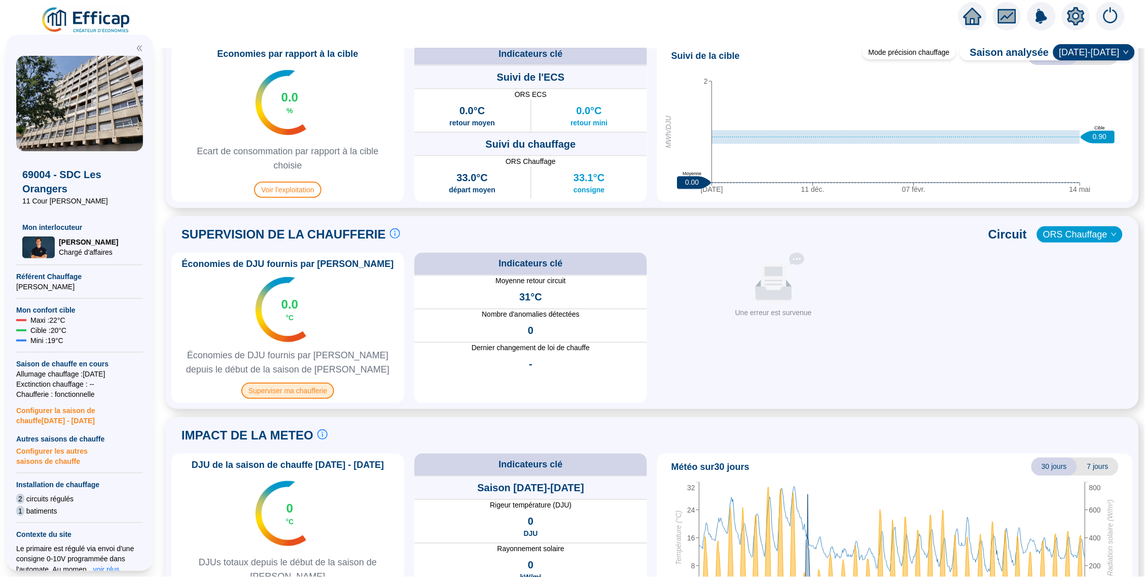
click at [303, 387] on span "Superviser ma chaufferie" at bounding box center [287, 390] width 93 height 16
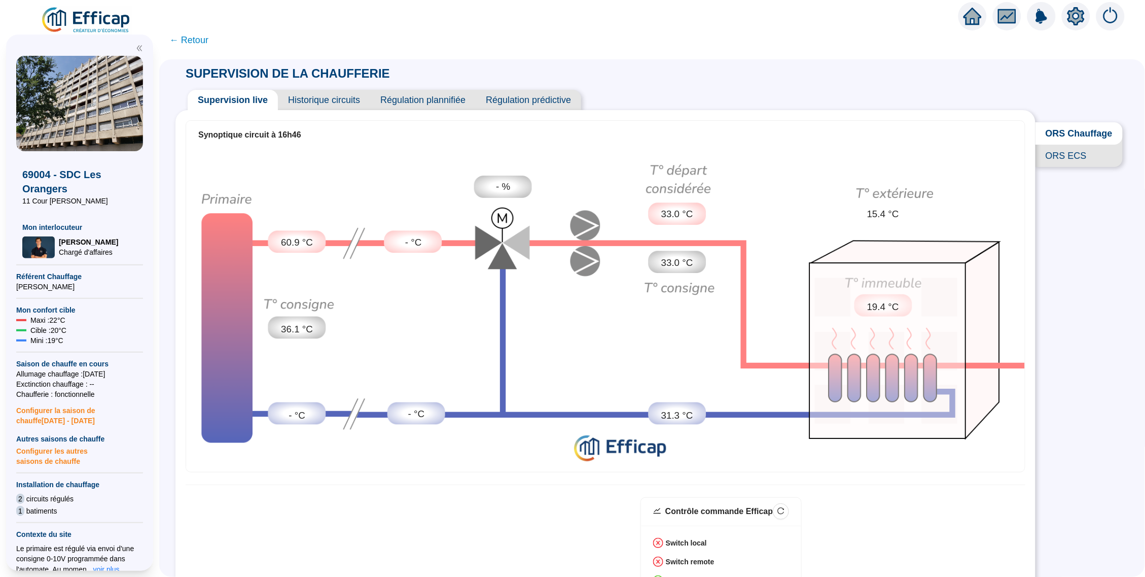
click at [349, 101] on span "Historique circuits" at bounding box center [324, 100] width 92 height 20
